Goal: Task Accomplishment & Management: Use online tool/utility

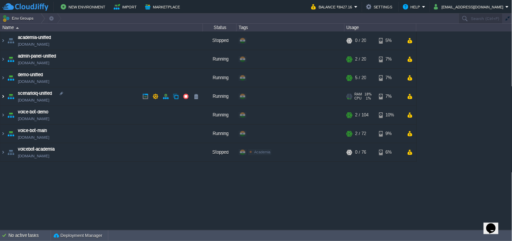
click at [1, 97] on img at bounding box center [2, 96] width 5 height 18
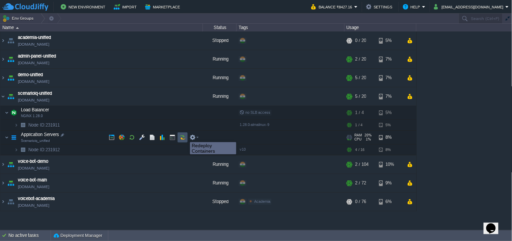
click at [185, 136] on button "button" at bounding box center [183, 137] width 6 height 6
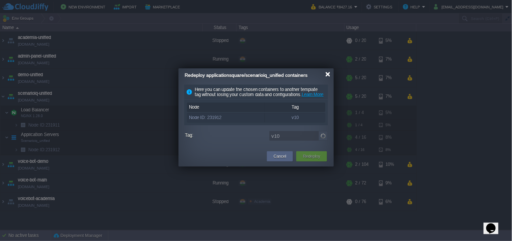
click at [329, 72] on div at bounding box center [328, 74] width 5 height 5
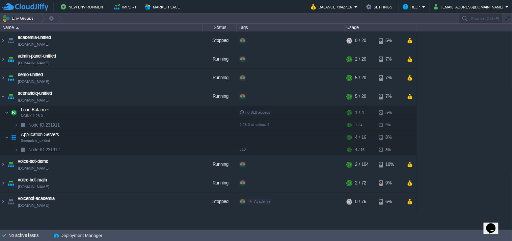
click at [0, 96] on table "academia-unified [DOMAIN_NAME] Stopped + Add to Env Group RAM 0% CPU 0% 0 / 20 …" at bounding box center [208, 120] width 417 height 179
click at [4, 94] on img at bounding box center [2, 96] width 5 height 18
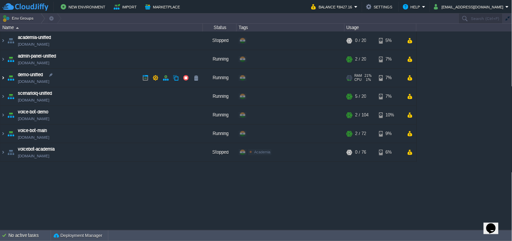
click at [2, 81] on img at bounding box center [2, 78] width 5 height 18
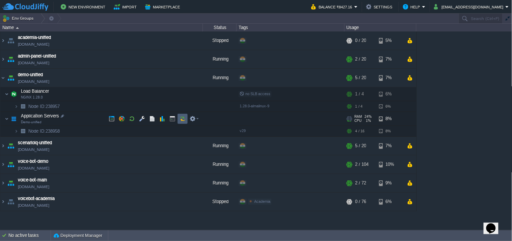
click at [186, 120] on td at bounding box center [183, 119] width 10 height 10
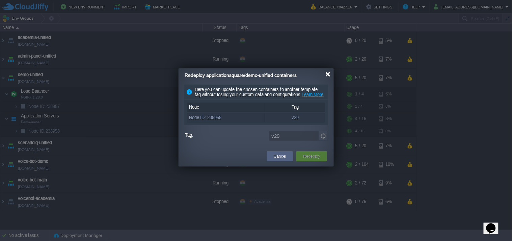
click at [327, 75] on div at bounding box center [328, 74] width 5 height 5
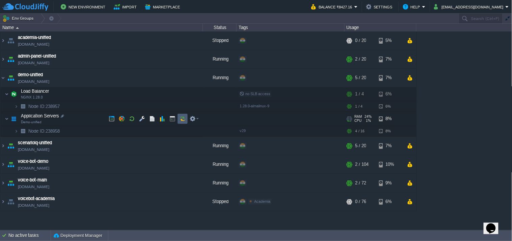
click at [183, 117] on button "button" at bounding box center [183, 119] width 6 height 6
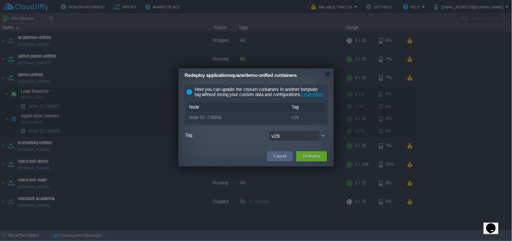
click at [323, 140] on img at bounding box center [323, 136] width 9 height 10
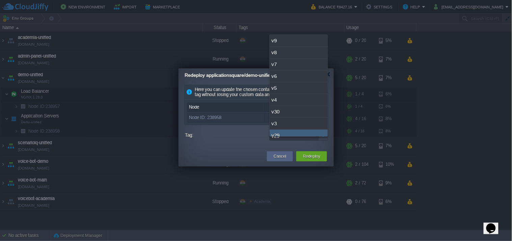
scroll to position [5, 0]
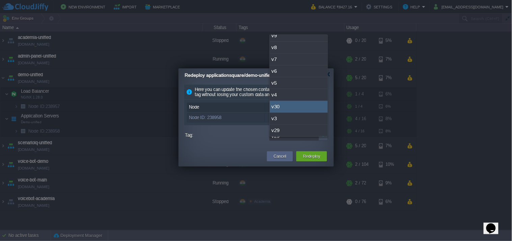
click at [312, 110] on div "v30" at bounding box center [299, 107] width 58 height 12
type input "v30"
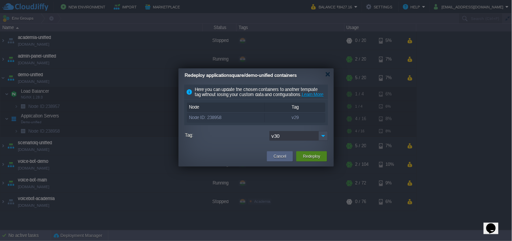
click at [312, 159] on button "Redeploy" at bounding box center [311, 156] width 17 height 7
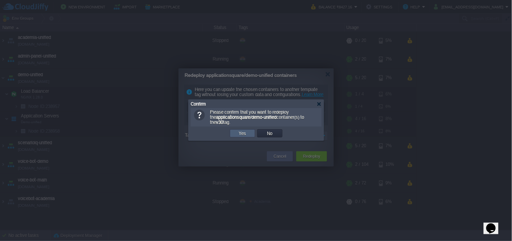
click at [242, 134] on button "Yes" at bounding box center [242, 133] width 11 height 6
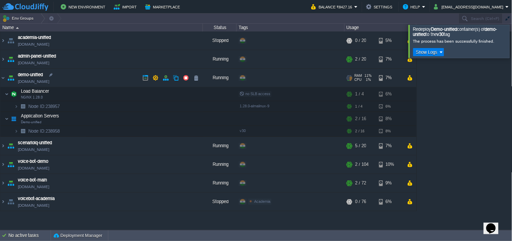
click at [49, 80] on link "[DOMAIN_NAME]" at bounding box center [33, 81] width 31 height 7
